Goal: Use online tool/utility: Utilize a website feature to perform a specific function

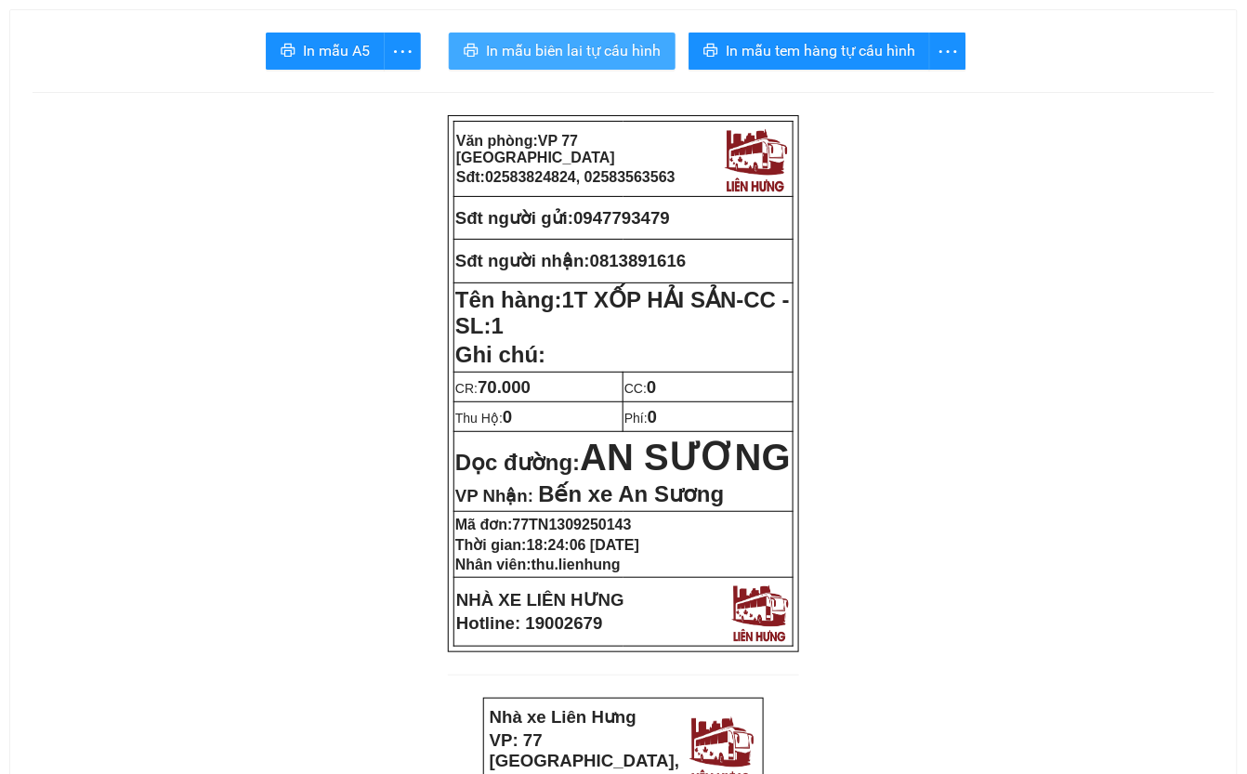
click at [582, 42] on span "In mẫu biên lai tự cấu hình" at bounding box center [573, 50] width 175 height 23
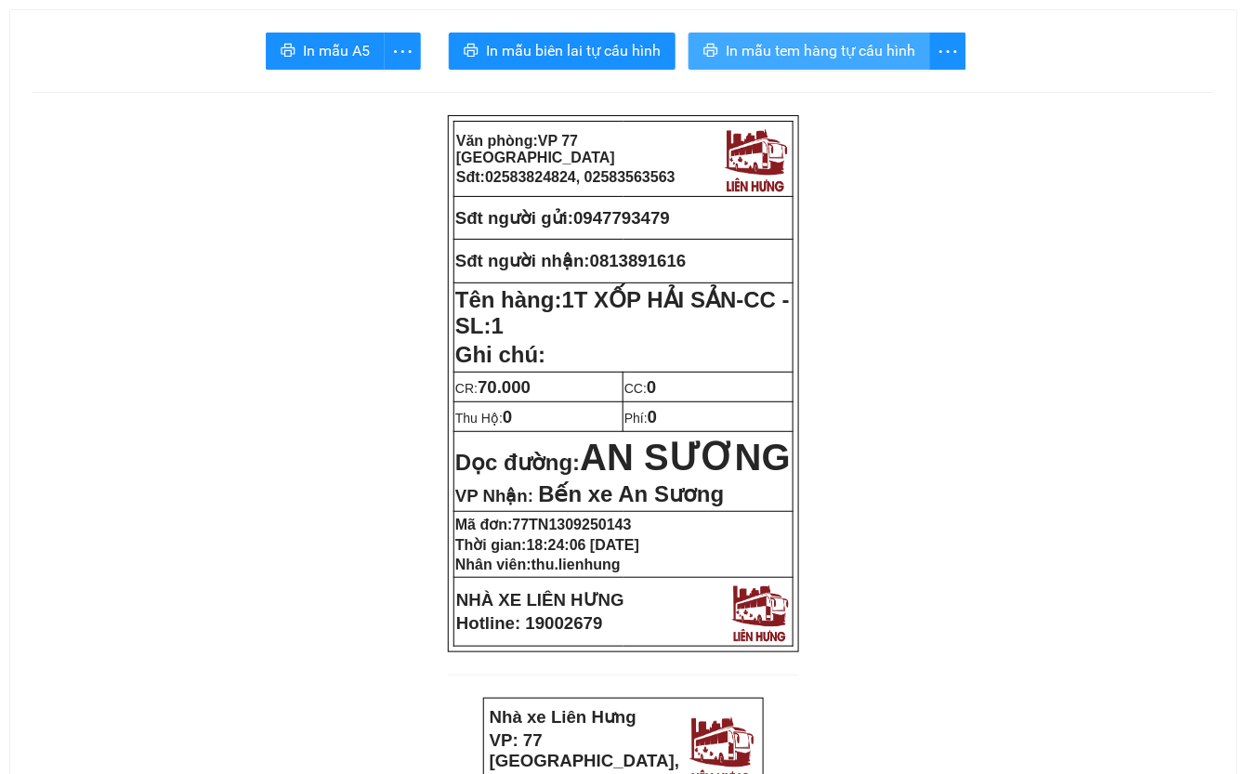
click at [866, 46] on span "In mẫu tem hàng tự cấu hình" at bounding box center [821, 50] width 190 height 23
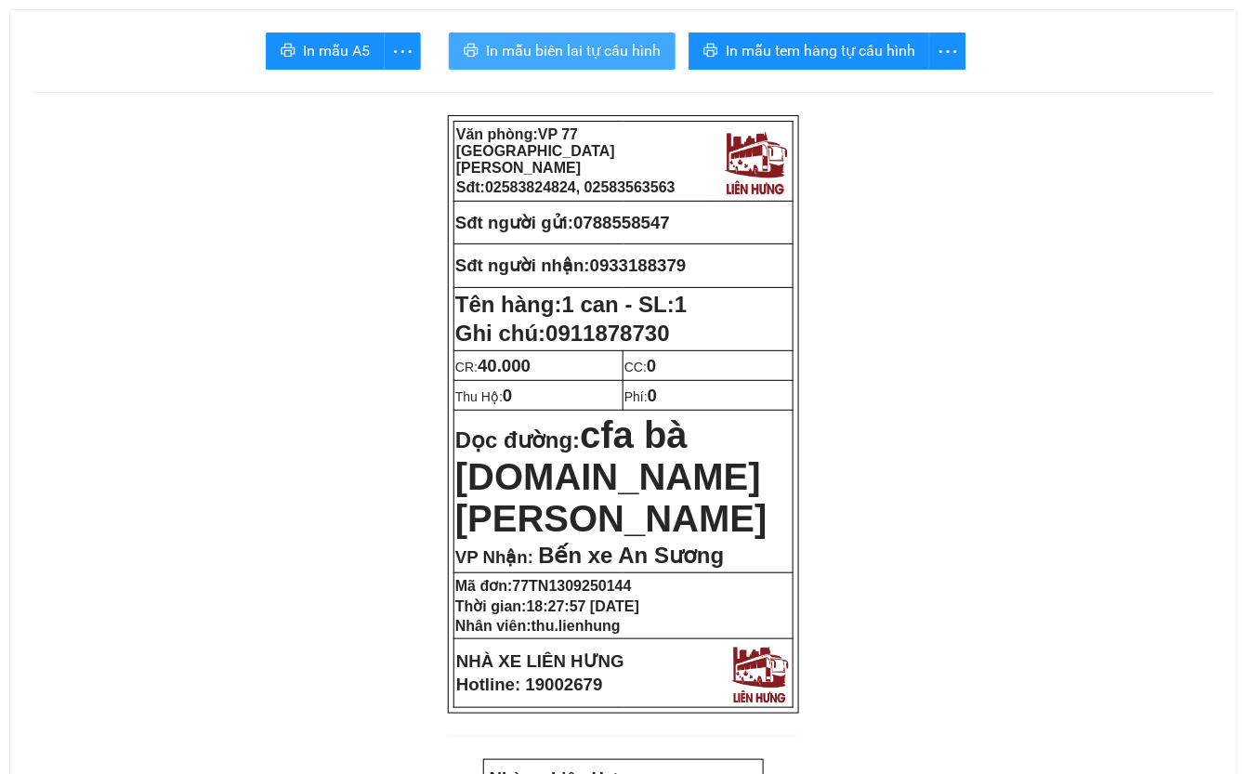
click at [600, 46] on span "In mẫu biên lai tự cấu hình" at bounding box center [573, 50] width 175 height 23
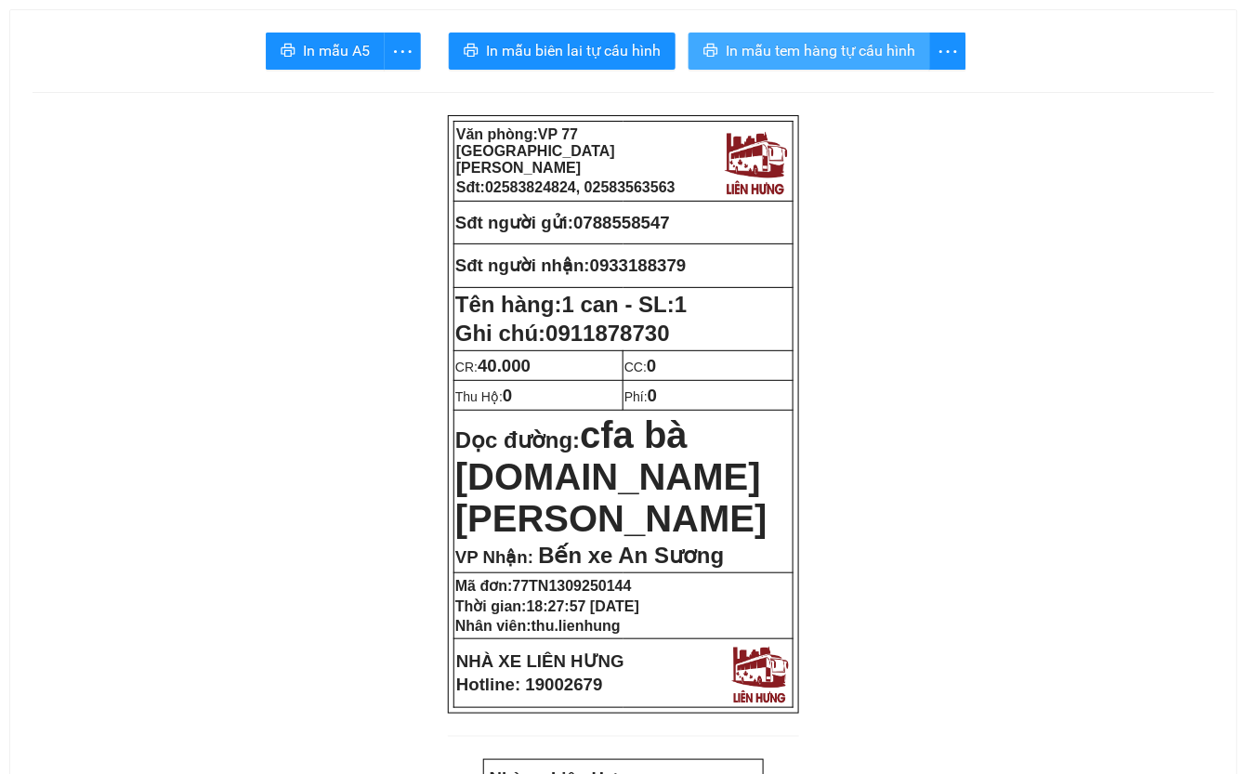
click at [816, 46] on span "In mẫu tem hàng tự cấu hình" at bounding box center [821, 50] width 190 height 23
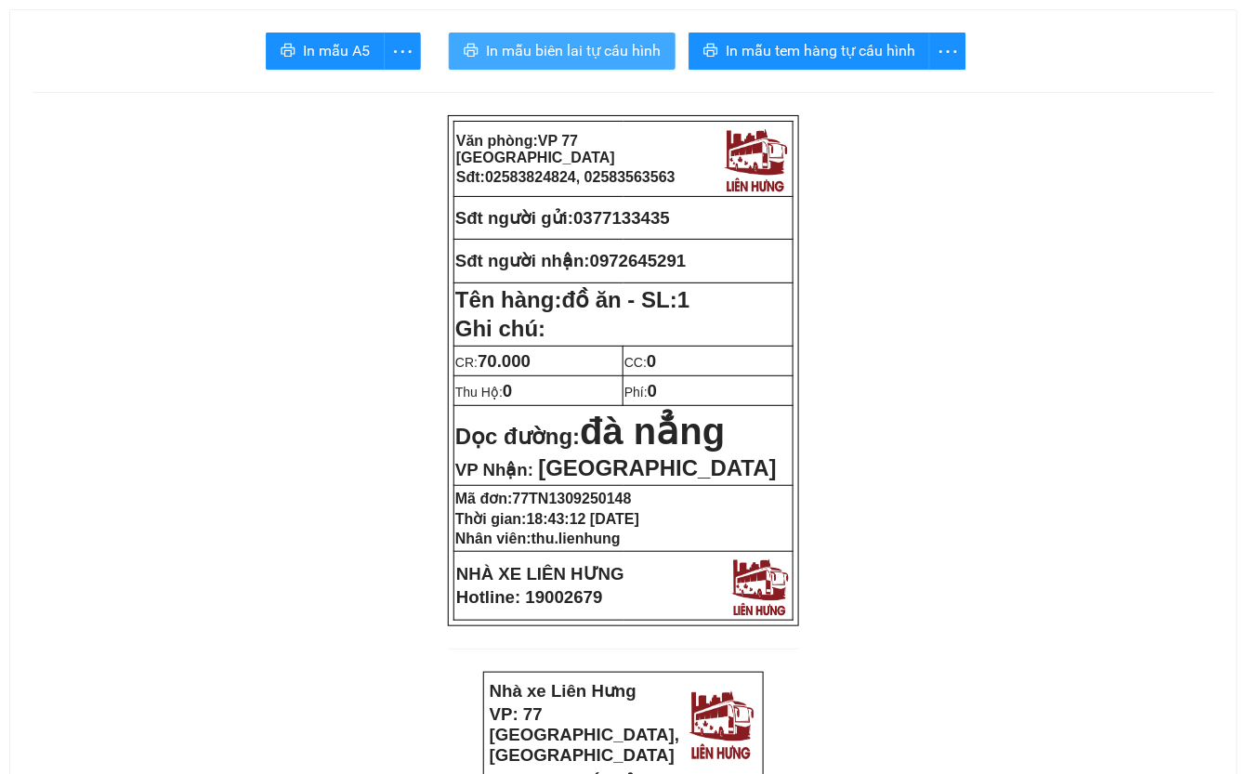
click at [562, 60] on span "In mẫu biên lai tự cấu hình" at bounding box center [573, 50] width 175 height 23
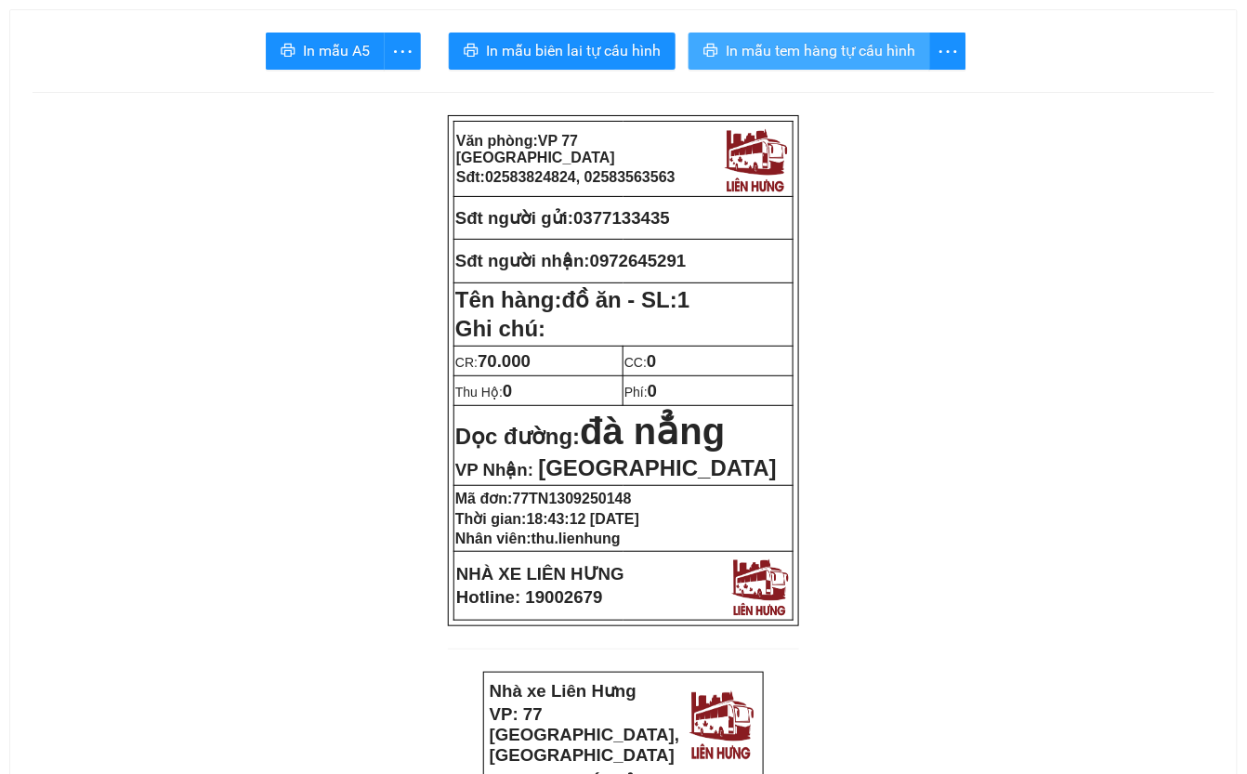
click at [926, 45] on button "In mẫu tem hàng tự cấu hình" at bounding box center [810, 51] width 242 height 37
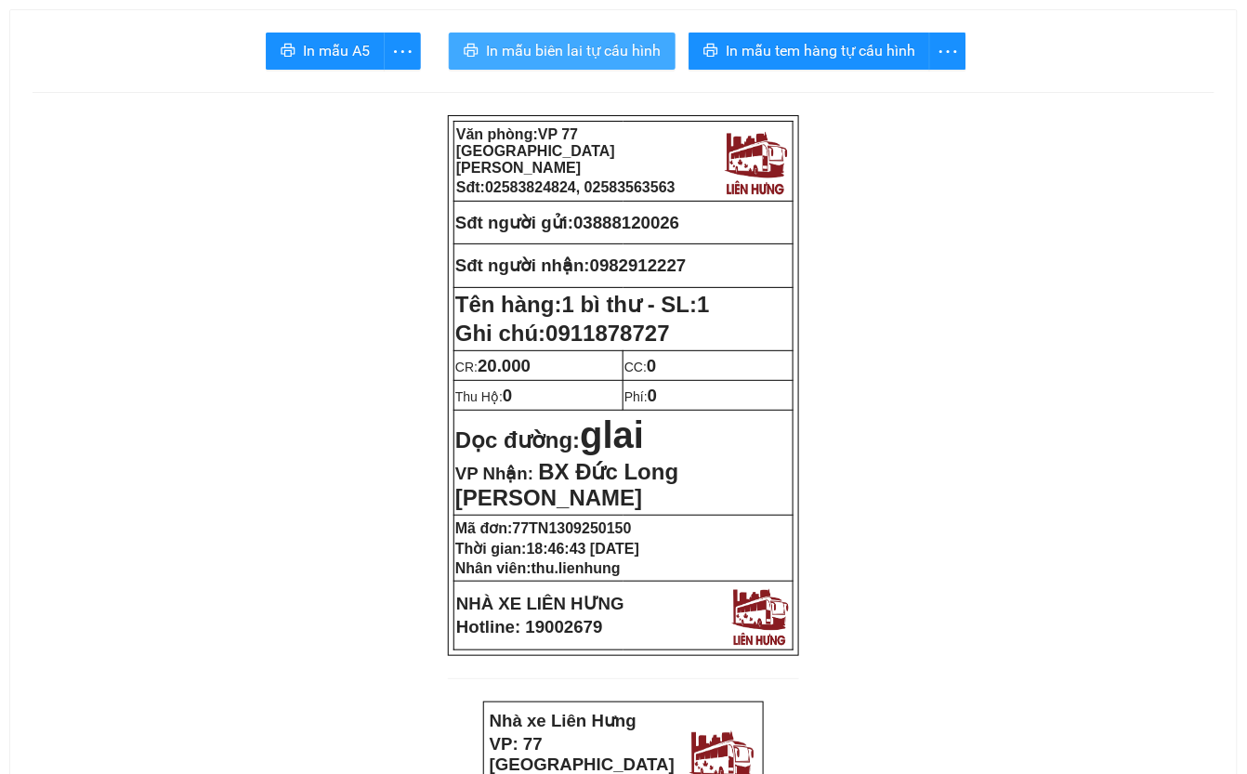
click at [592, 52] on span "In mẫu biên lai tự cấu hình" at bounding box center [573, 50] width 175 height 23
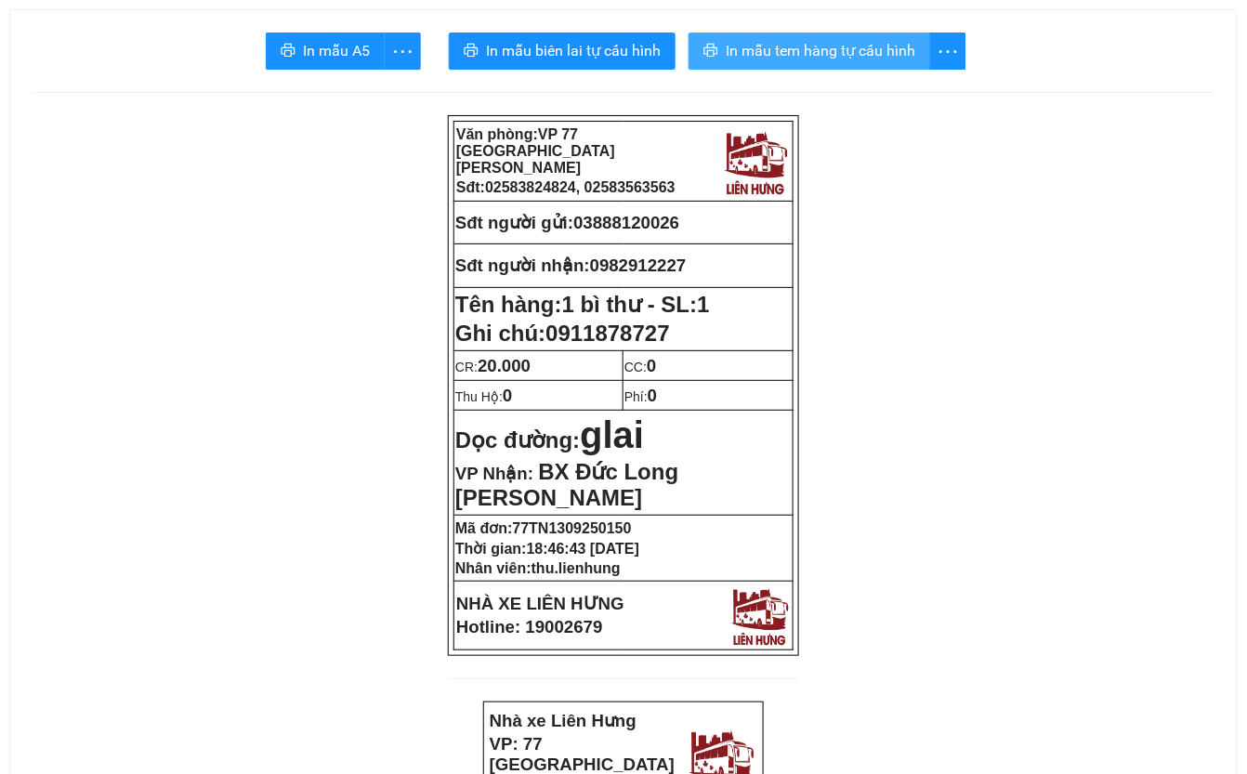
click at [851, 37] on button "In mẫu tem hàng tự cấu hình" at bounding box center [810, 51] width 242 height 37
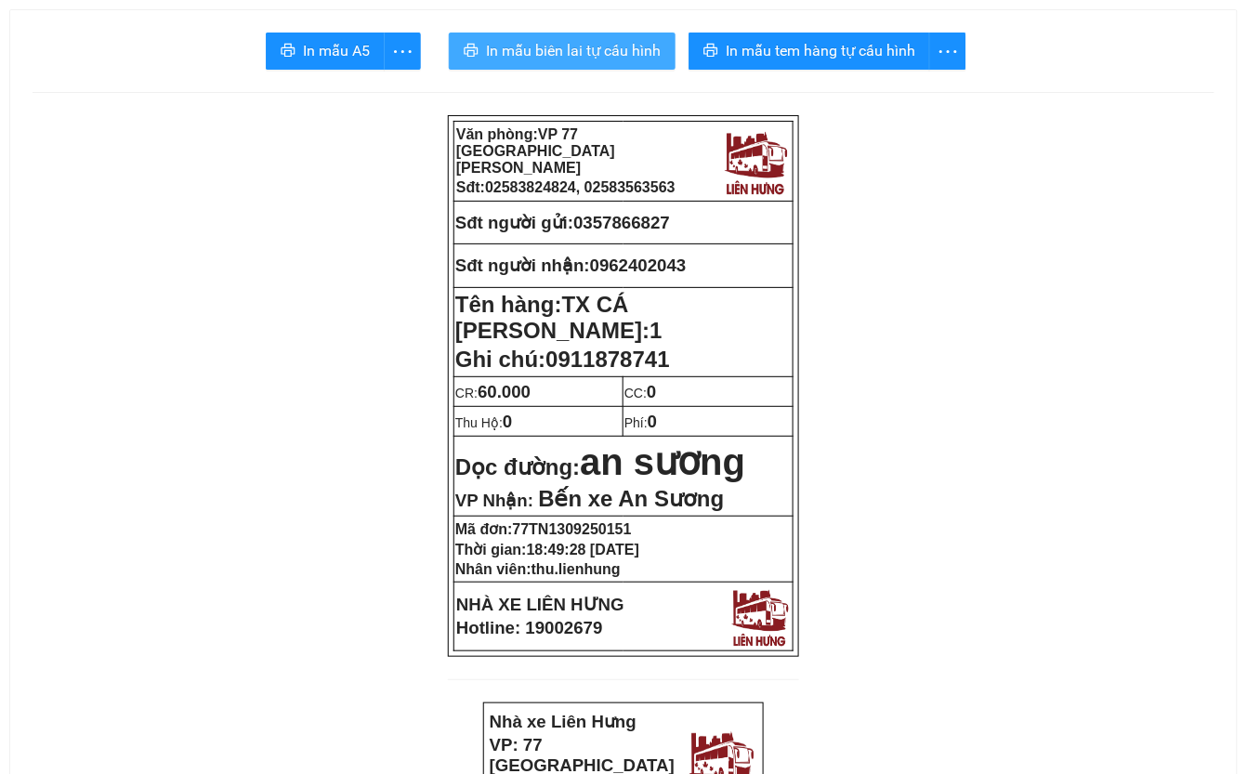
click at [554, 45] on span "In mẫu biên lai tự cấu hình" at bounding box center [573, 50] width 175 height 23
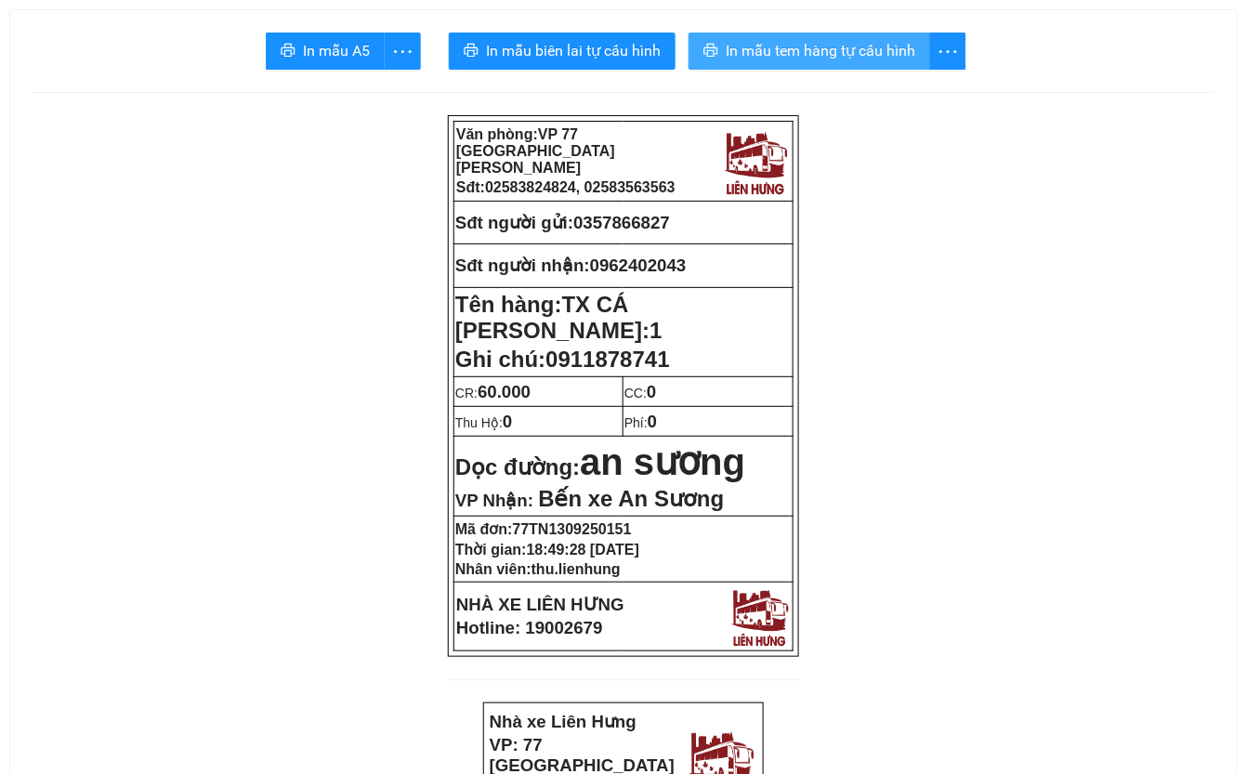
click at [886, 45] on span "In mẫu tem hàng tự cấu hình" at bounding box center [821, 50] width 190 height 23
click at [798, 45] on span "In mẫu tem hàng tự cấu hình" at bounding box center [821, 50] width 190 height 23
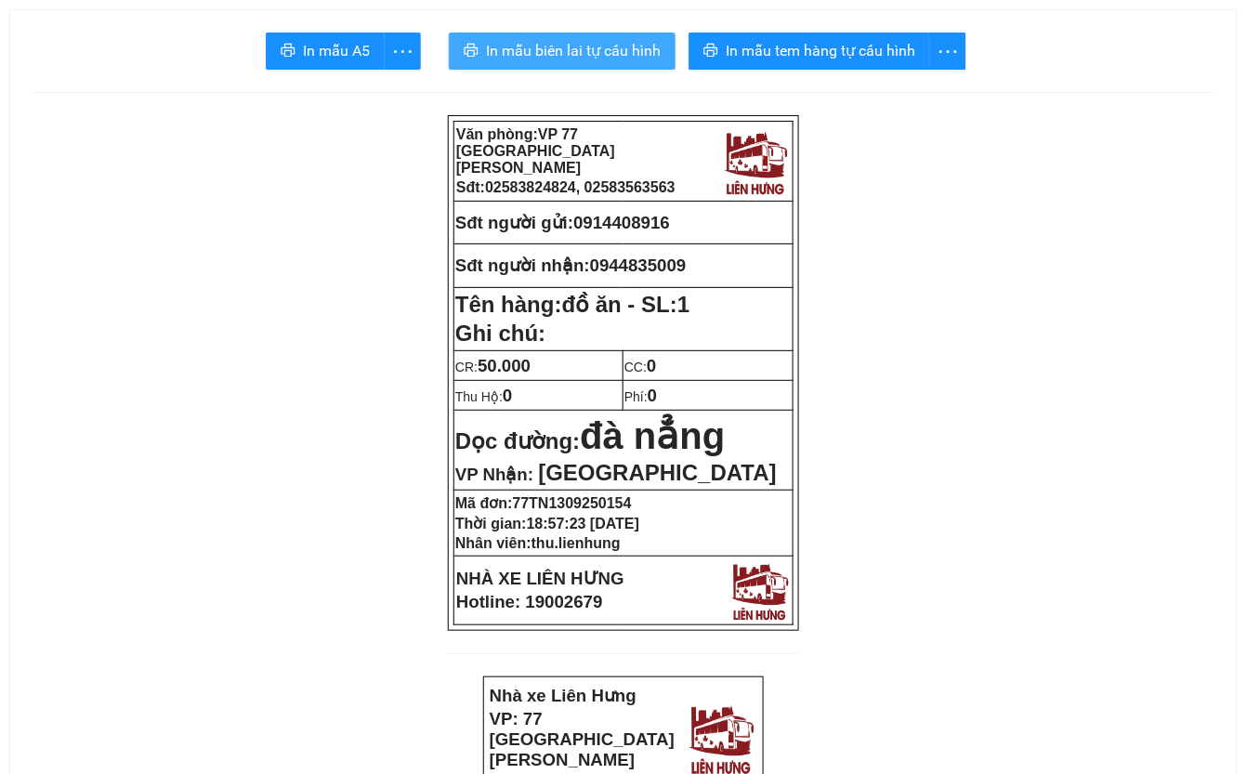
click at [548, 46] on span "In mẫu biên lai tự cấu hình" at bounding box center [573, 50] width 175 height 23
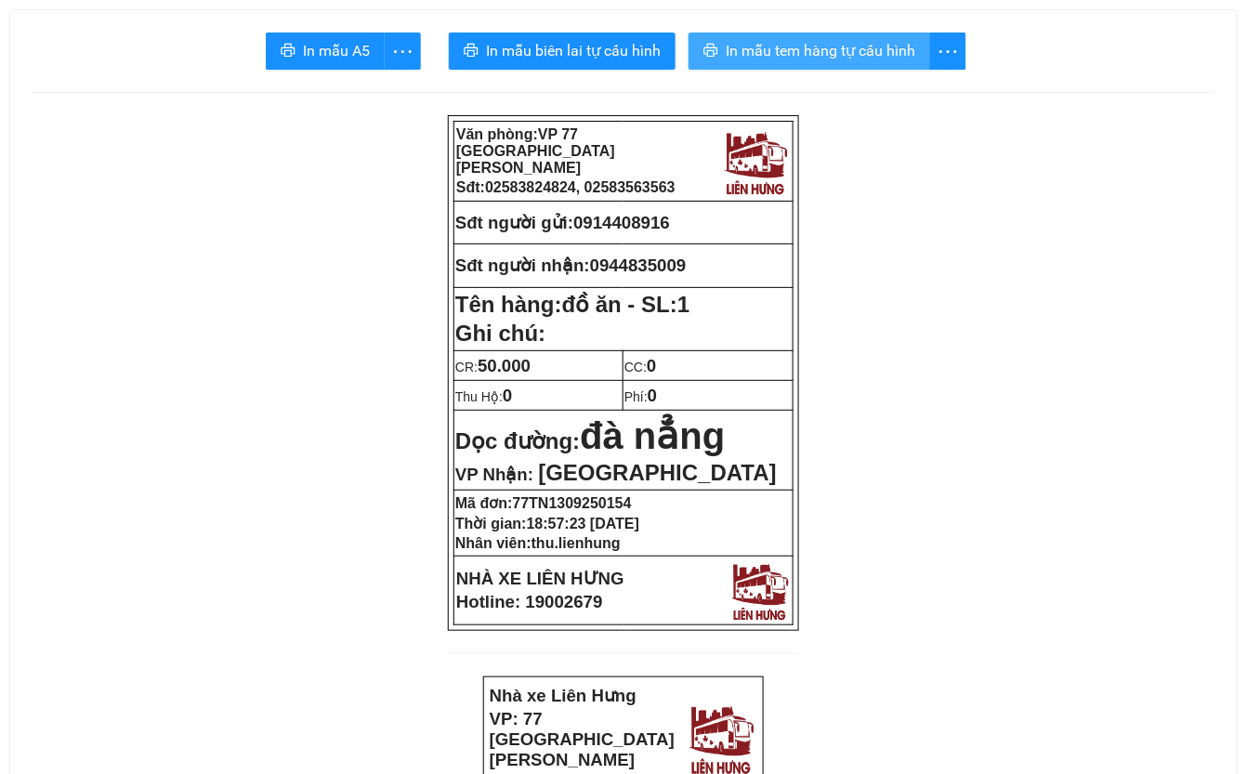
click at [885, 56] on span "In mẫu tem hàng tự cấu hình" at bounding box center [821, 50] width 190 height 23
